Goal: Task Accomplishment & Management: Manage account settings

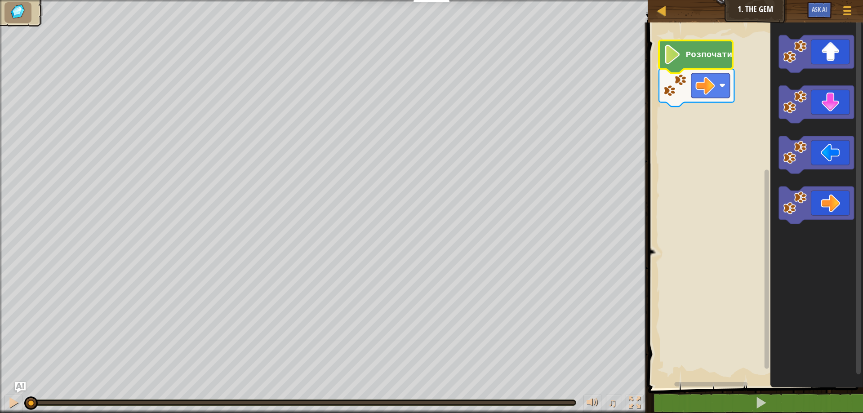
click at [689, 62] on icon "Робоча область Blockly" at bounding box center [696, 56] width 74 height 33
click at [753, 214] on rect "Робоча область Blockly" at bounding box center [754, 203] width 218 height 370
click at [671, 64] on icon "Робоча область Blockly" at bounding box center [696, 56] width 74 height 33
click at [790, 104] on image "Робоча область Blockly" at bounding box center [795, 102] width 24 height 24
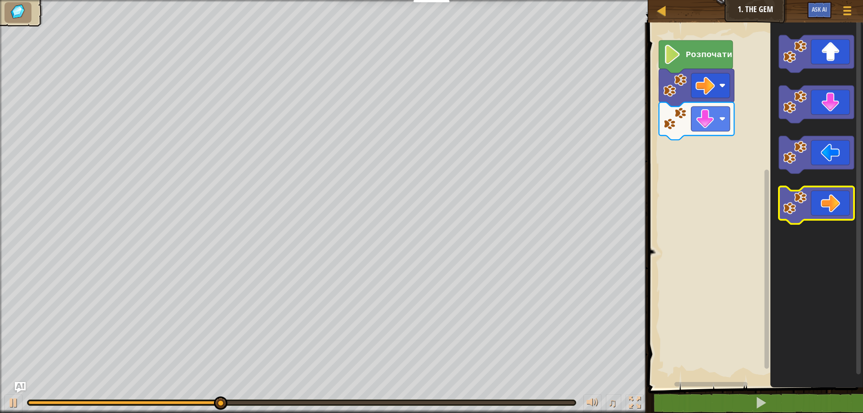
click at [829, 213] on icon "Робоча область Blockly" at bounding box center [816, 206] width 75 height 38
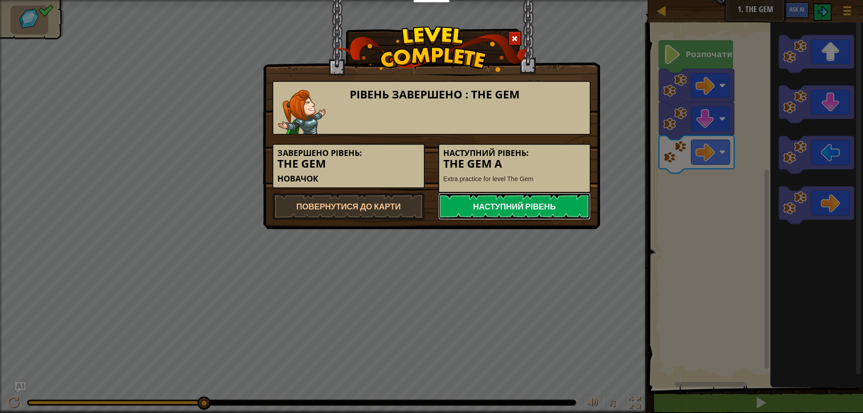
click at [519, 211] on link "Наступний рівень" at bounding box center [514, 206] width 152 height 27
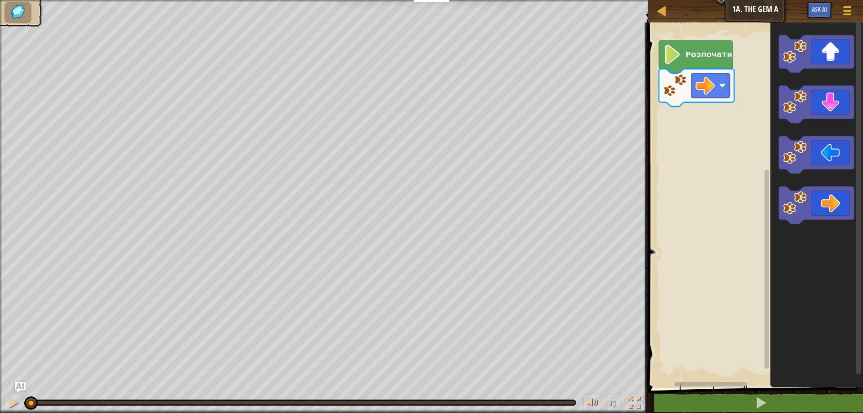
click at [355, 240] on div "Курси Новачок 1a. The Gem A Ігрове меню Ask AI 1 הההההההההההההההההההההההההההההה…" at bounding box center [431, 206] width 863 height 413
click at [830, 51] on icon "Робоча область Blockly" at bounding box center [816, 54] width 75 height 38
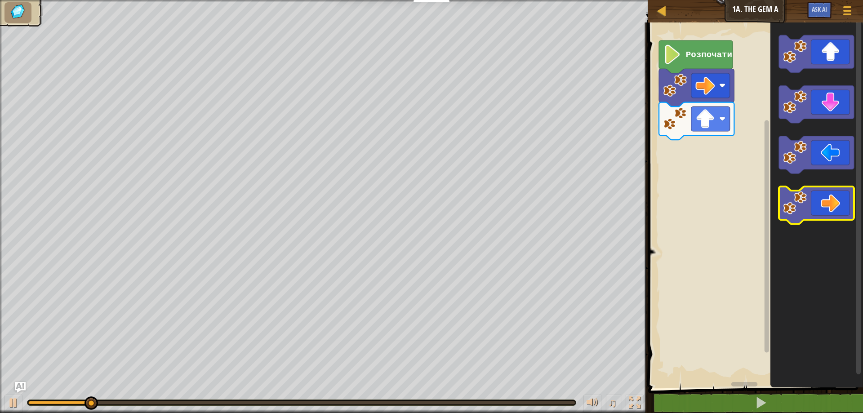
click at [839, 210] on icon "Робоча область Blockly" at bounding box center [816, 206] width 75 height 38
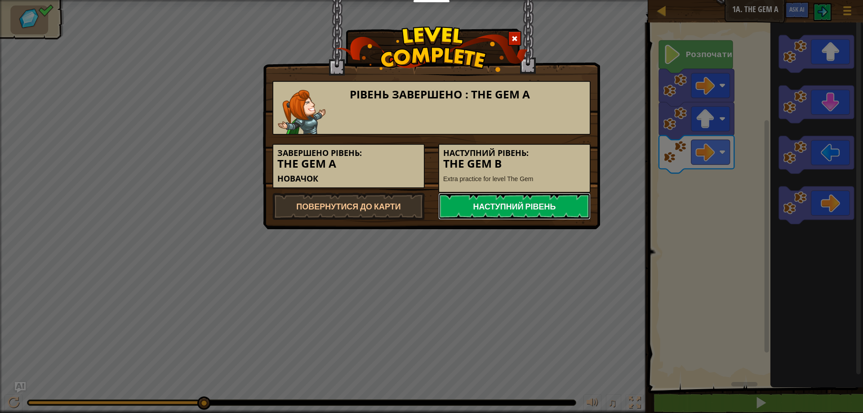
click at [519, 209] on link "Наступний рівень" at bounding box center [514, 206] width 152 height 27
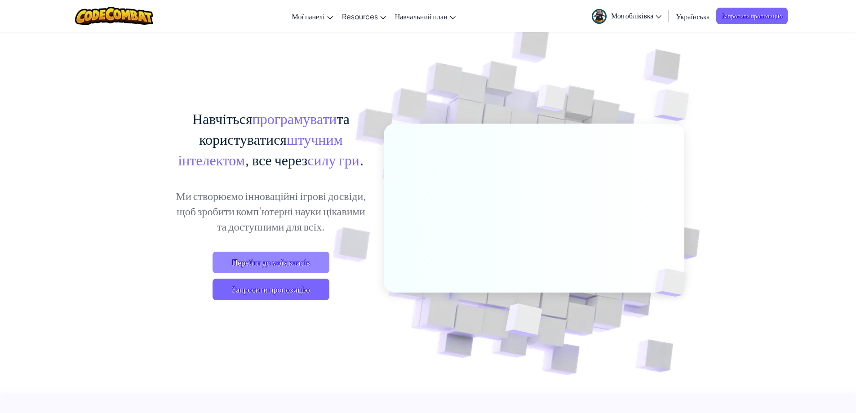
click at [283, 259] on span "Перейти до моїх класів" at bounding box center [271, 263] width 117 height 22
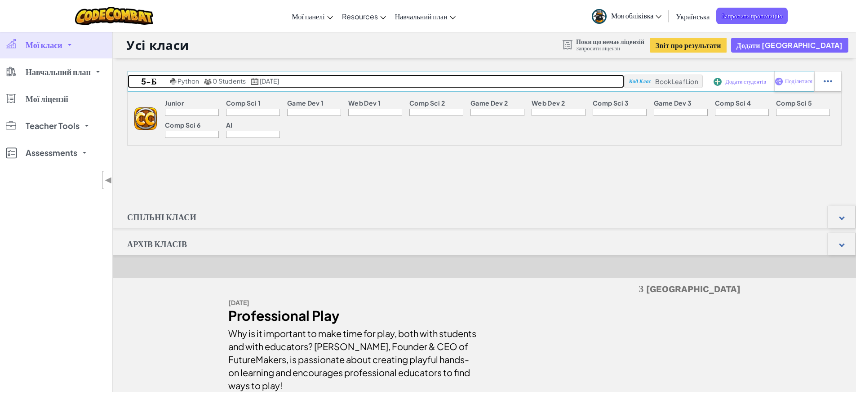
click at [233, 83] on span "0 Students" at bounding box center [229, 81] width 33 height 8
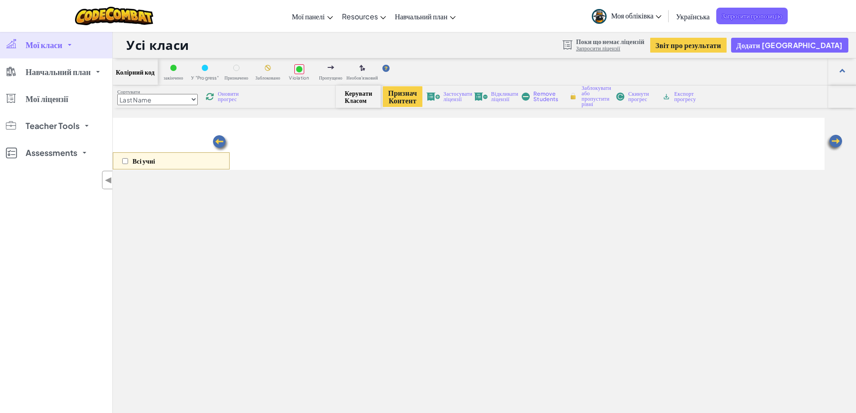
select select "560f1a9f22961295f9427742"
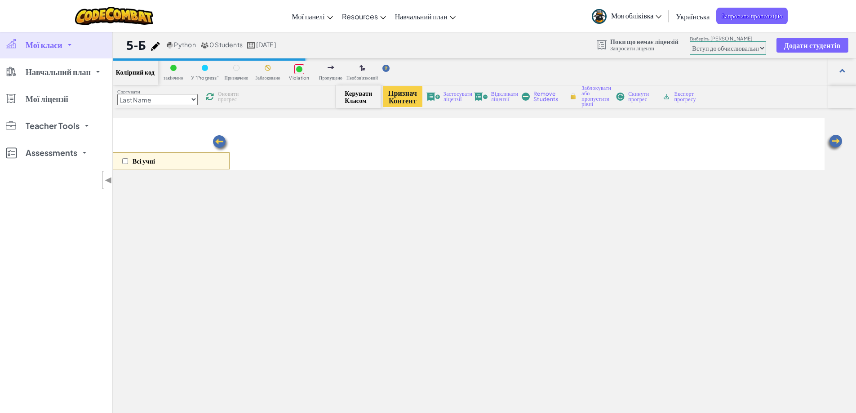
click at [157, 44] on img at bounding box center [155, 46] width 9 height 9
select select "blocks-icons"
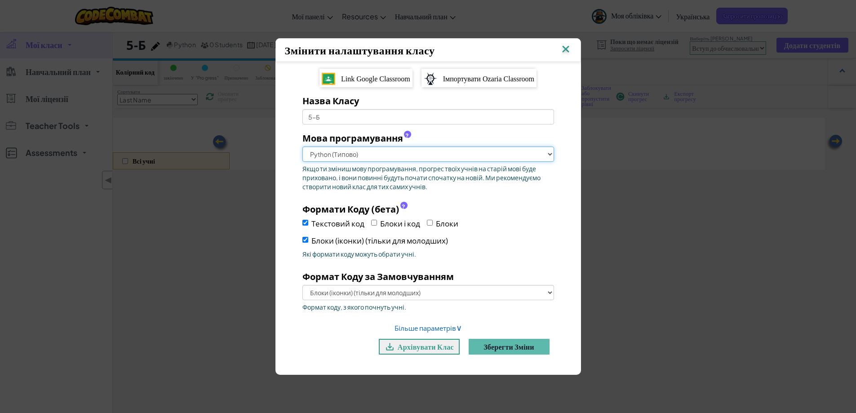
click at [398, 156] on select "Python (Типово) JavaScript C++ Java (Експериментально)" at bounding box center [428, 154] width 252 height 15
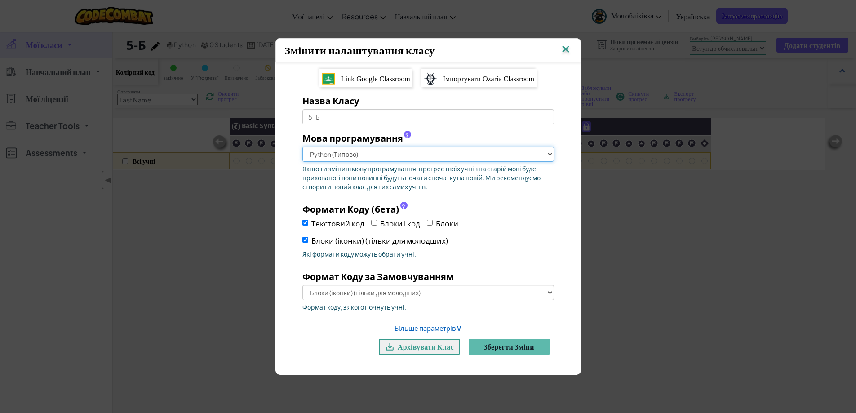
select select "javascript"
click at [302, 147] on select "Python (Типово) JavaScript C++ Java (Експериментально)" at bounding box center [428, 154] width 252 height 15
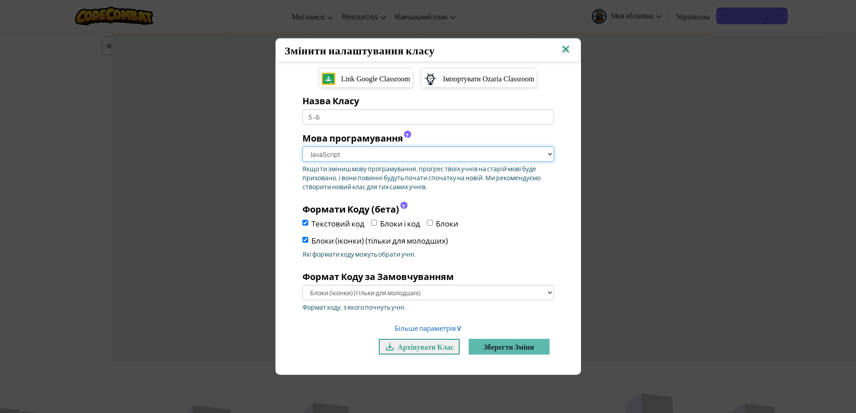
scroll to position [135, 0]
click at [511, 346] on button "Зберегти зміни" at bounding box center [509, 347] width 81 height 16
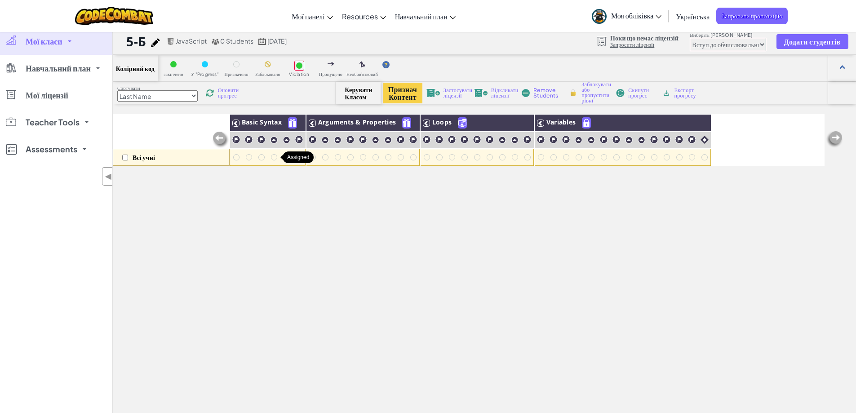
scroll to position [0, 0]
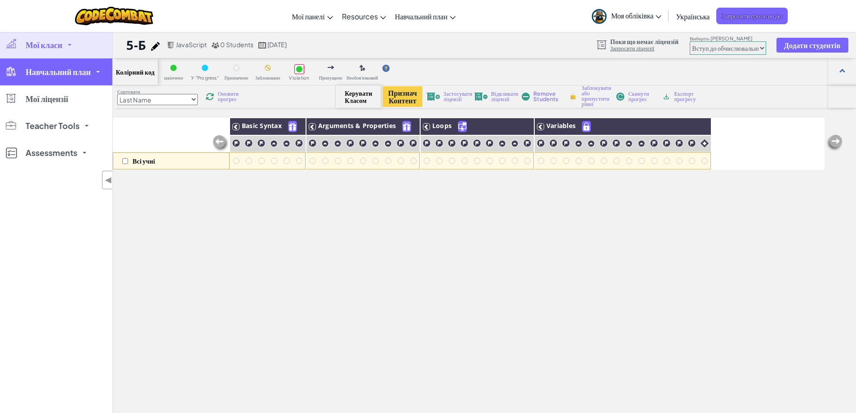
click at [82, 78] on link "Навчальний план" at bounding box center [56, 71] width 112 height 27
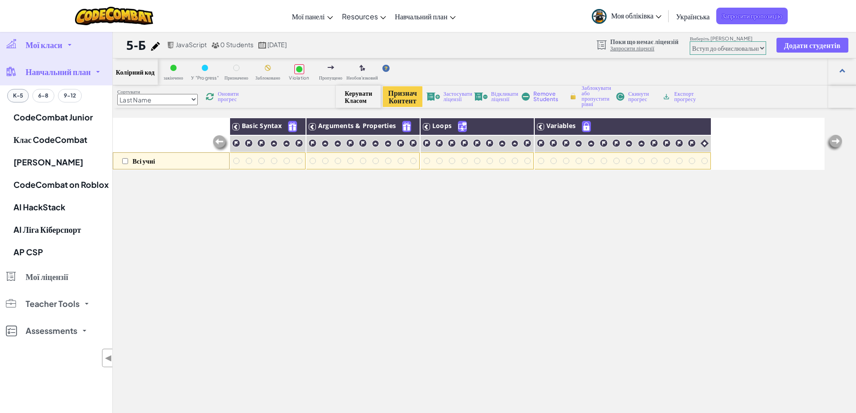
click at [19, 99] on button "K-5" at bounding box center [18, 95] width 22 height 13
click at [14, 92] on button "K-5" at bounding box center [18, 95] width 22 height 13
click at [63, 188] on link "CodeCombat on Roblox" at bounding box center [56, 184] width 112 height 22
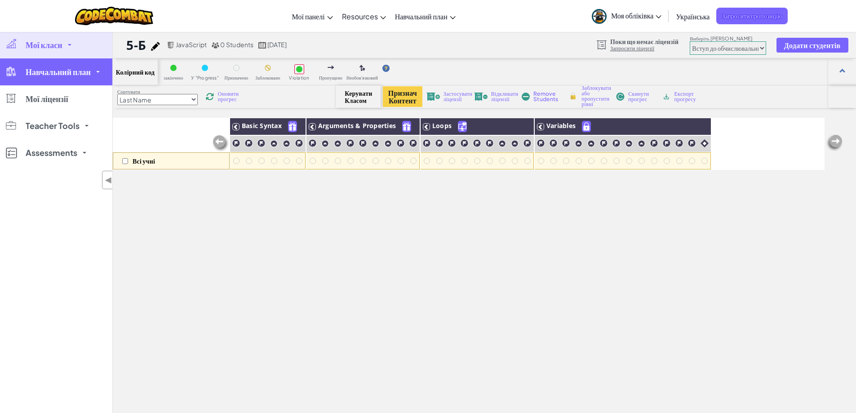
click at [53, 74] on span "Навчальний план" at bounding box center [58, 72] width 65 height 8
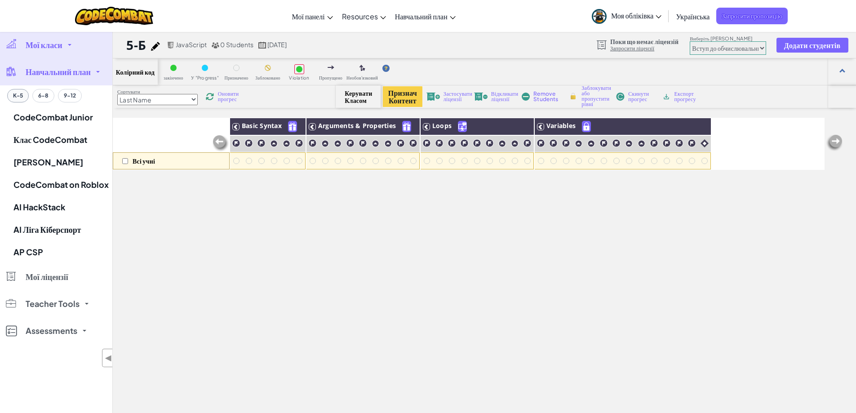
click at [18, 93] on button "K-5" at bounding box center [18, 95] width 22 height 13
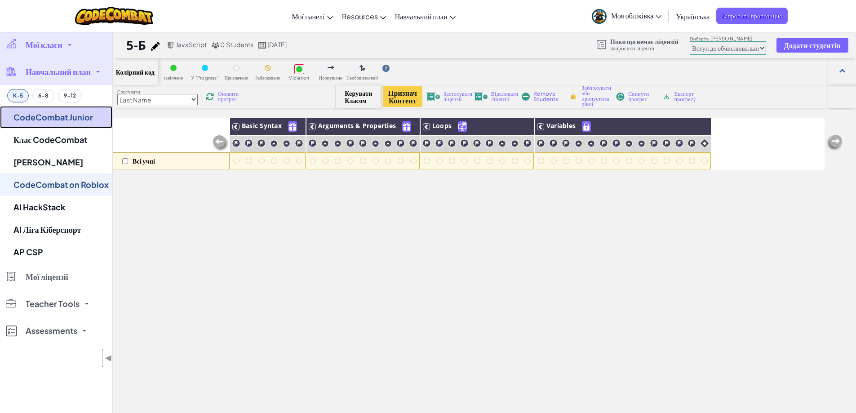
click at [52, 122] on link "CodeCombat Junior" at bounding box center [56, 117] width 112 height 22
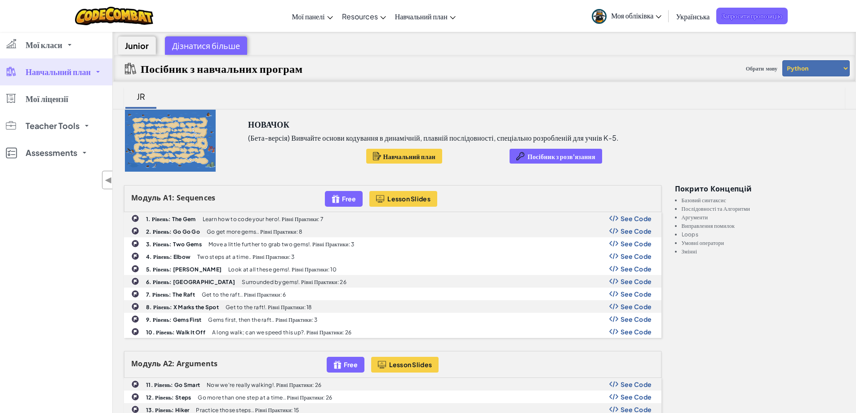
click at [832, 69] on select "Python JavaScript" at bounding box center [815, 68] width 67 height 16
select select "javascript"
click at [782, 60] on select "Python JavaScript" at bounding box center [815, 68] width 67 height 16
click at [194, 47] on div "Дізнатися більше" at bounding box center [206, 45] width 82 height 18
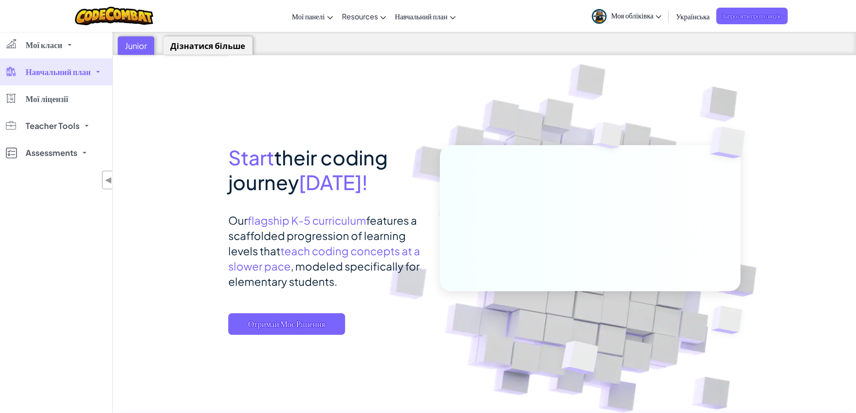
click at [135, 48] on div "Junior" at bounding box center [136, 45] width 36 height 18
select select "javascript"
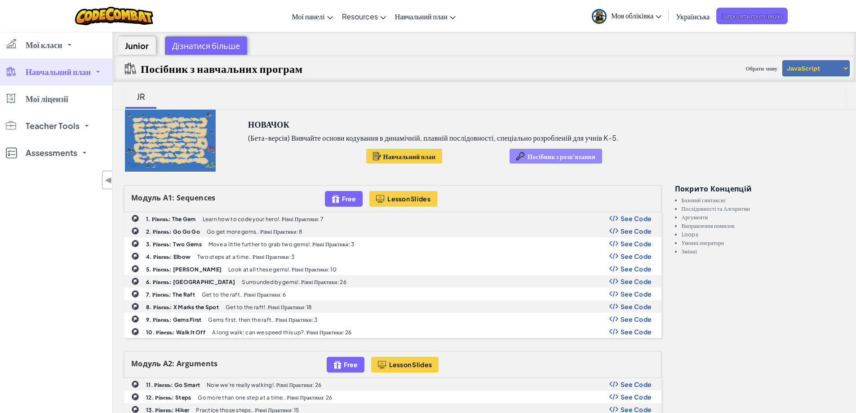
click at [544, 157] on span "Посібник з розв'язання" at bounding box center [562, 156] width 68 height 7
click at [648, 14] on span "Моя обліківка" at bounding box center [636, 15] width 50 height 9
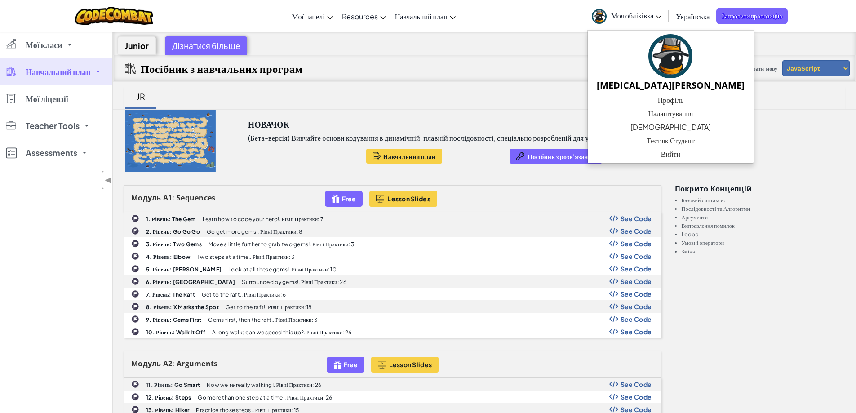
click at [648, 14] on span "Моя обліківка" at bounding box center [636, 15] width 50 height 9
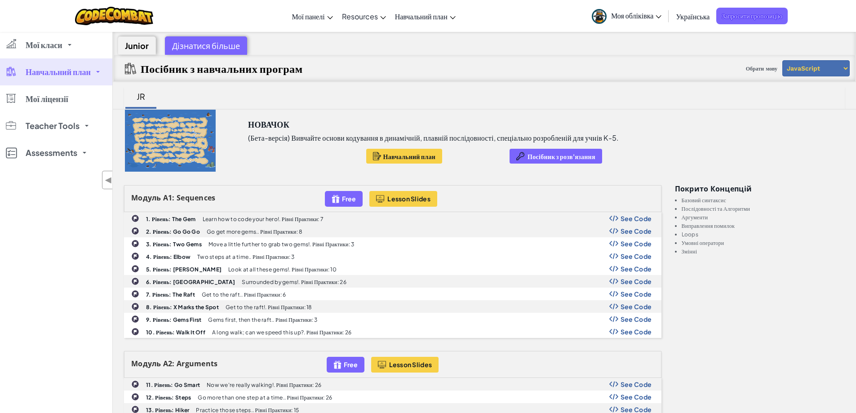
click at [140, 44] on div "Junior" at bounding box center [137, 45] width 38 height 18
click at [76, 103] on link "Мої ліцензії" at bounding box center [56, 98] width 112 height 27
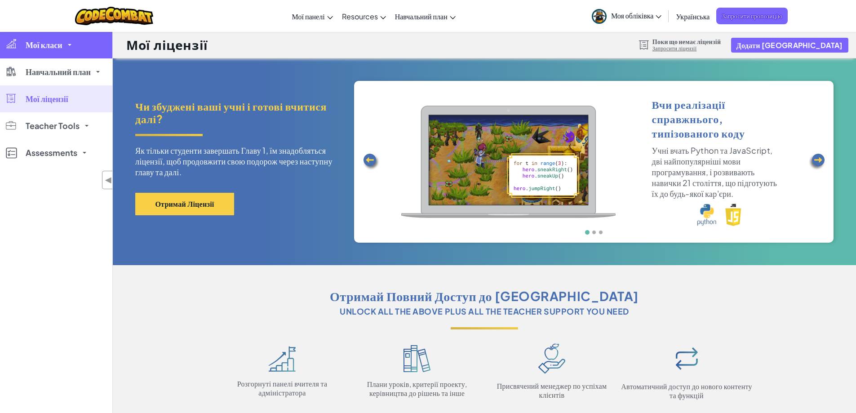
click at [54, 49] on span "Мої класи" at bounding box center [44, 45] width 37 height 8
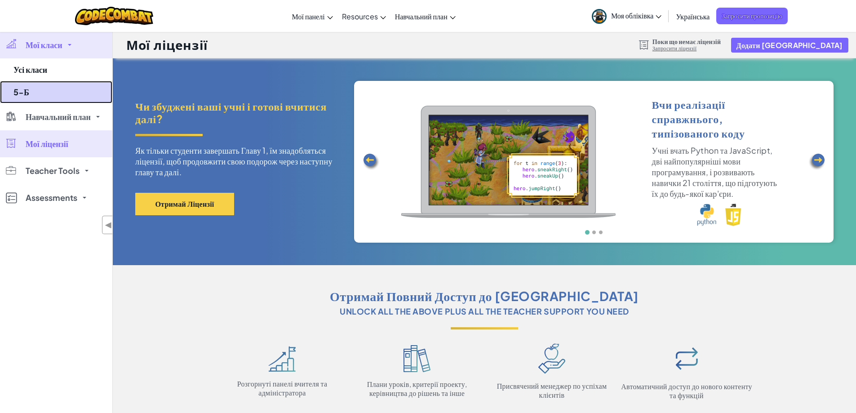
click at [31, 94] on link "5-Б" at bounding box center [56, 92] width 112 height 22
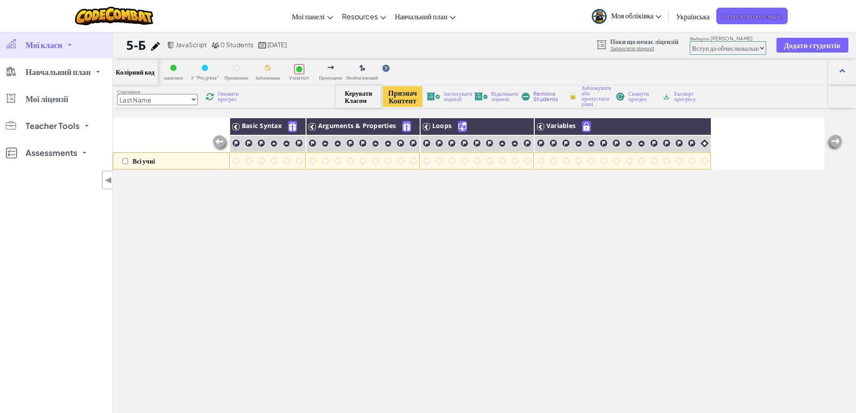
click at [751, 50] on select "Новачок Вступ до обчислювальних наук Розробка ігор 1 Веб-розробка 1 Інформатика…" at bounding box center [728, 47] width 76 height 13
select select "569ed916efa72b0ced971447"
click at [690, 41] on select "Новачок Вступ до обчислювальних наук Розробка ігор 1 Веб-розробка 1 Інформатика…" at bounding box center [728, 47] width 76 height 13
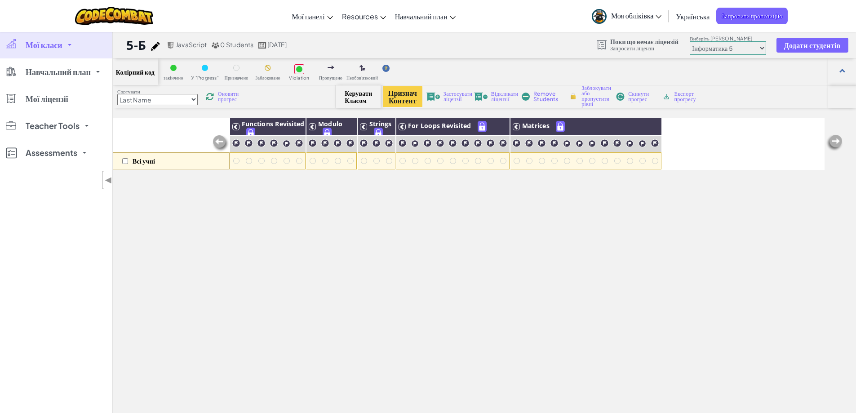
click at [169, 69] on div at bounding box center [174, 68] width 10 height 10
click at [166, 96] on select "Last Name first Name Progress (High to Low) Progress (Low to Hight)" at bounding box center [157, 99] width 80 height 11
click at [181, 99] on select "Last Name first Name Progress (High to Low) Progress (Low to Hight)" at bounding box center [157, 99] width 80 height 11
click at [124, 159] on input "checkbox" at bounding box center [125, 161] width 6 height 6
click at [124, 161] on input "checkbox" at bounding box center [125, 161] width 6 height 6
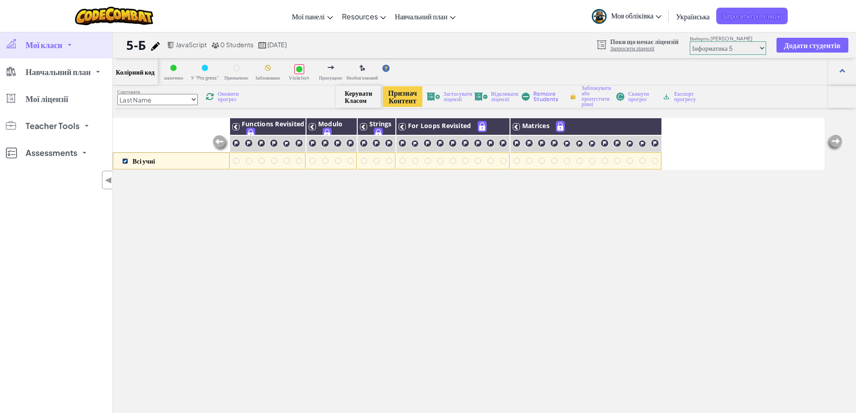
checkbox input "false"
click at [633, 49] on link "Запросити ліцензії" at bounding box center [644, 48] width 68 height 7
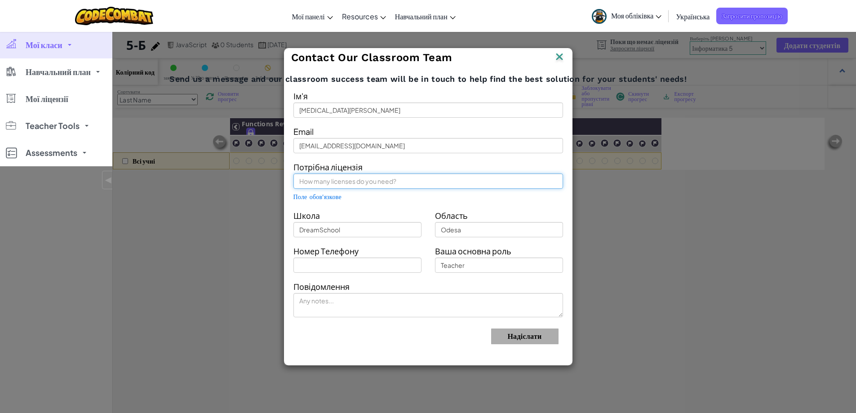
click at [324, 182] on input "text" at bounding box center [428, 180] width 270 height 15
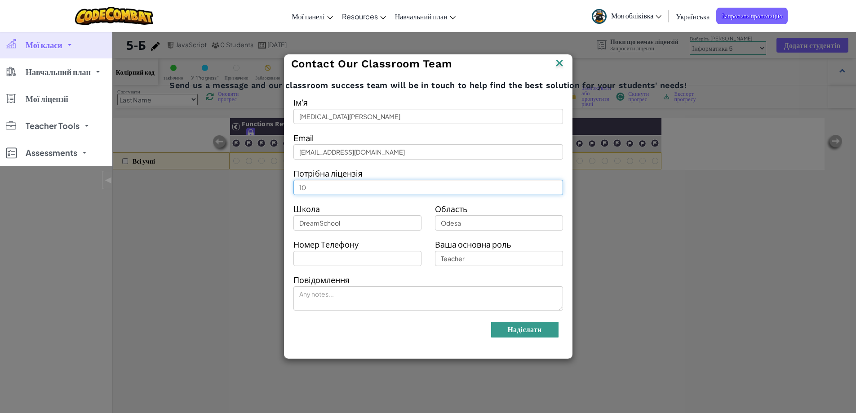
type input "10"
click at [524, 334] on button "Надіслати" at bounding box center [524, 330] width 67 height 16
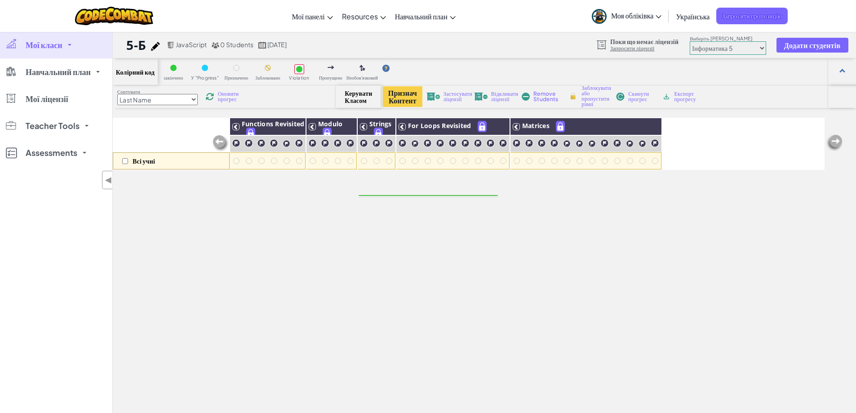
drag, startPoint x: 464, startPoint y: 209, endPoint x: 369, endPoint y: 201, distance: 95.1
click at [805, 48] on span "Додати студентів" at bounding box center [812, 45] width 57 height 8
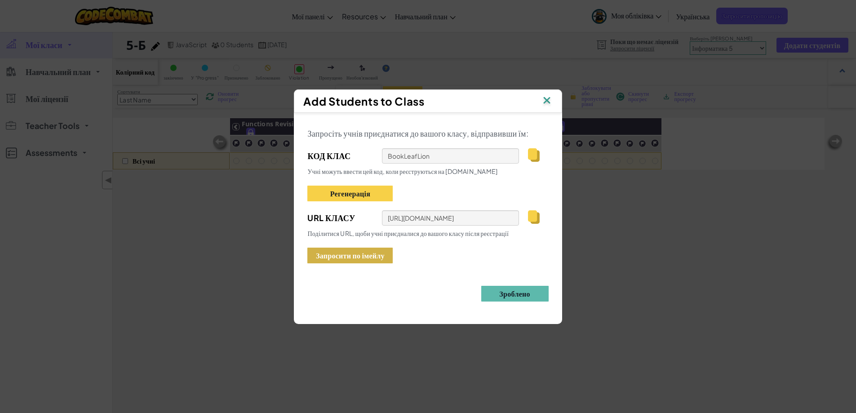
click at [356, 254] on button "Запросити по імейлу" at bounding box center [349, 256] width 85 height 16
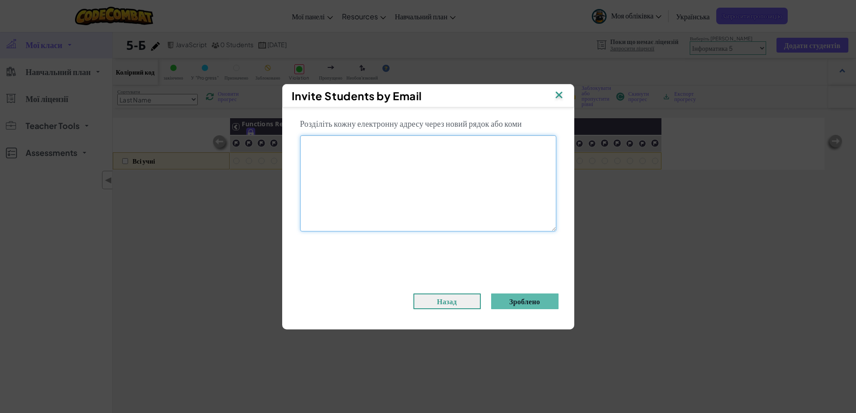
click at [361, 155] on textarea at bounding box center [428, 183] width 256 height 96
click at [451, 302] on button "Назад" at bounding box center [446, 301] width 67 height 16
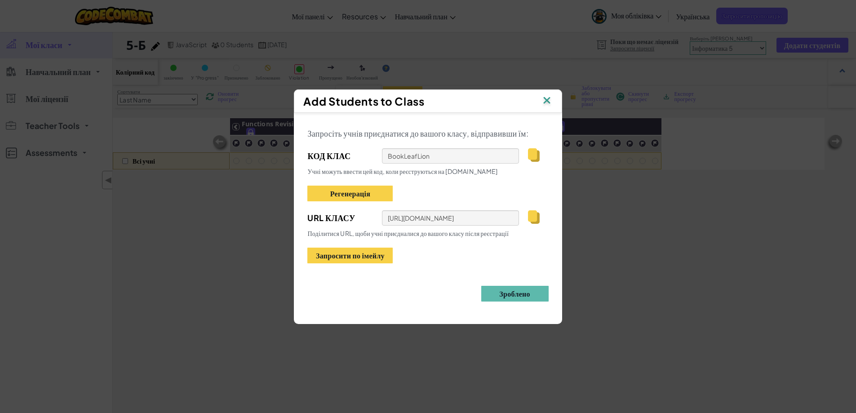
click at [532, 156] on img at bounding box center [533, 154] width 11 height 13
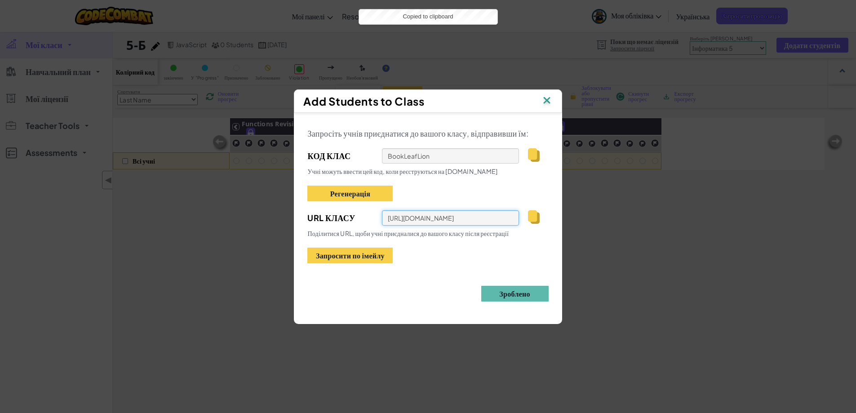
click at [497, 222] on input "https://codecombat.com/students?_cc=BookLeafLion" at bounding box center [450, 217] width 137 height 15
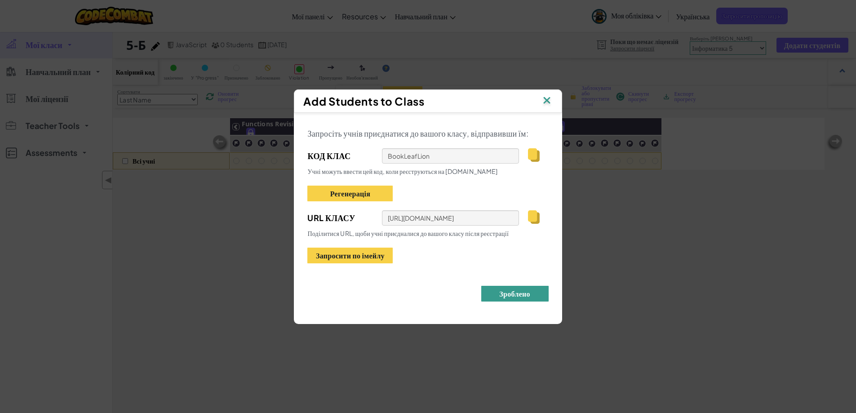
click at [524, 288] on button "Зроблено" at bounding box center [514, 294] width 67 height 16
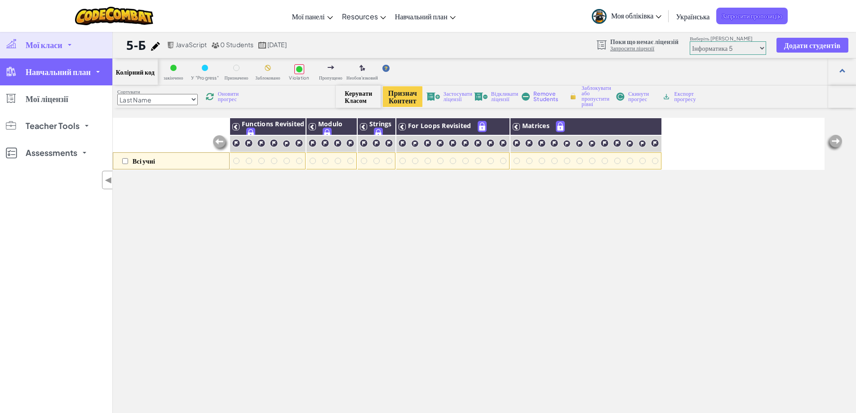
click at [33, 71] on span "Навчальний план" at bounding box center [58, 72] width 65 height 8
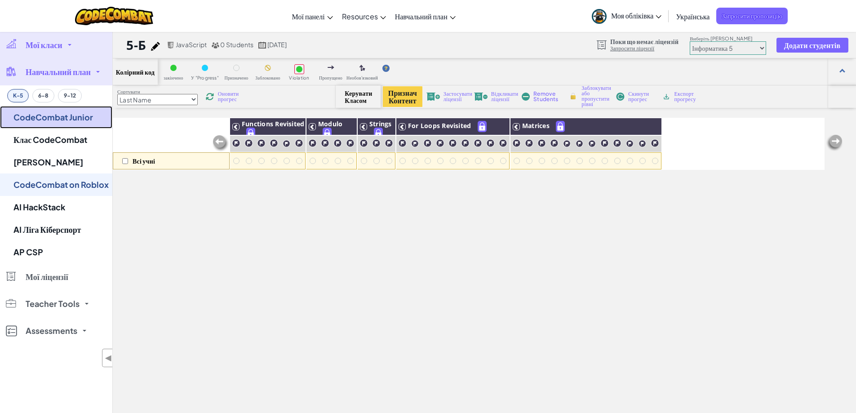
click at [43, 123] on link "CodeCombat Junior" at bounding box center [56, 117] width 112 height 22
select select "javascript"
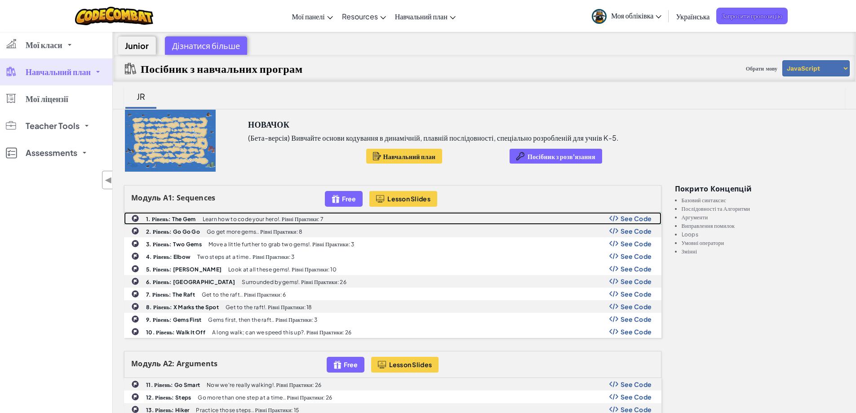
click at [186, 220] on b "1. Рівень: The Gem" at bounding box center [171, 219] width 50 height 7
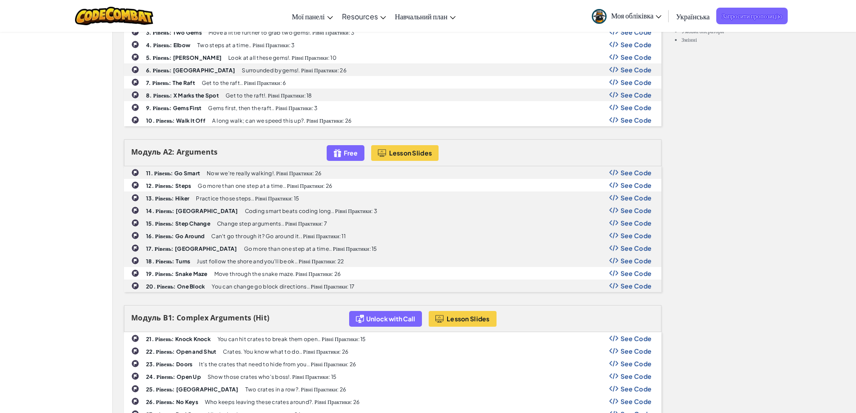
scroll to position [225, 0]
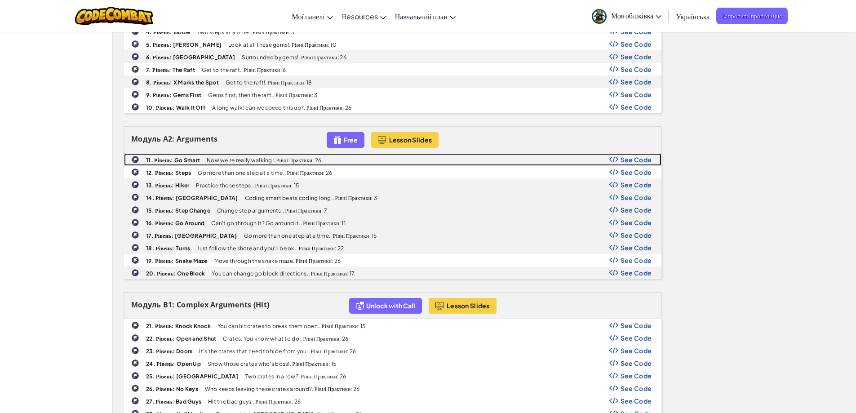
click at [231, 161] on p "Now we're really walking!. Рівні Практики: 26" at bounding box center [264, 160] width 115 height 6
